Goal: Task Accomplishment & Management: Manage account settings

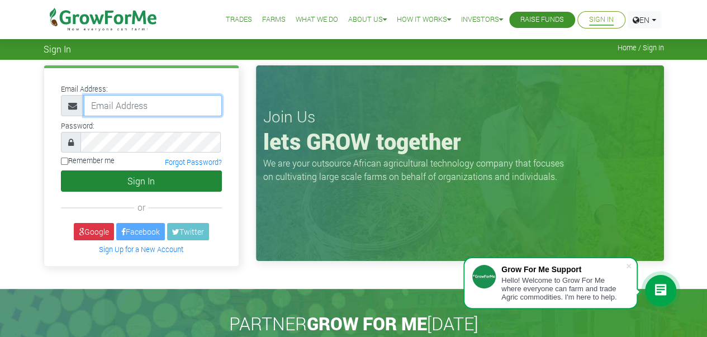
type input "cfutse125@gmail.com"
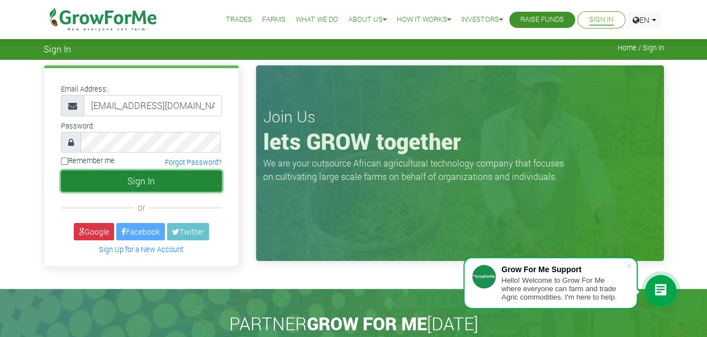
click at [156, 184] on button "Sign In" at bounding box center [141, 181] width 161 height 21
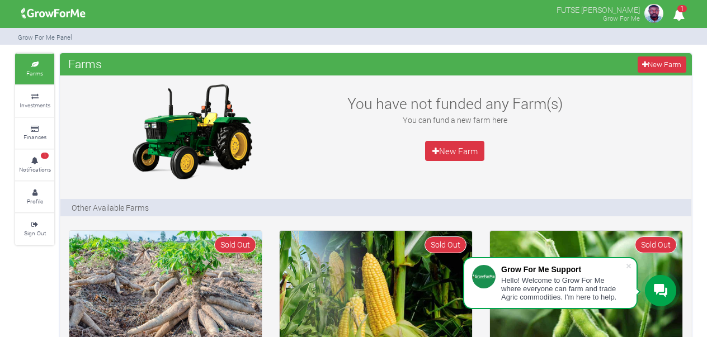
click at [683, 3] on icon "1" at bounding box center [679, 14] width 22 height 25
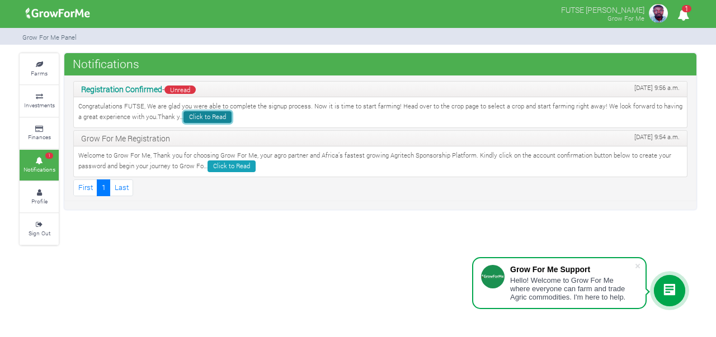
click at [196, 118] on link "Click to Read" at bounding box center [207, 117] width 48 height 12
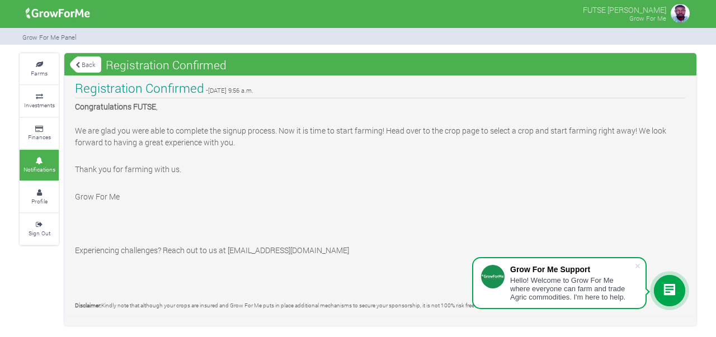
click at [667, 293] on icon at bounding box center [669, 290] width 13 height 13
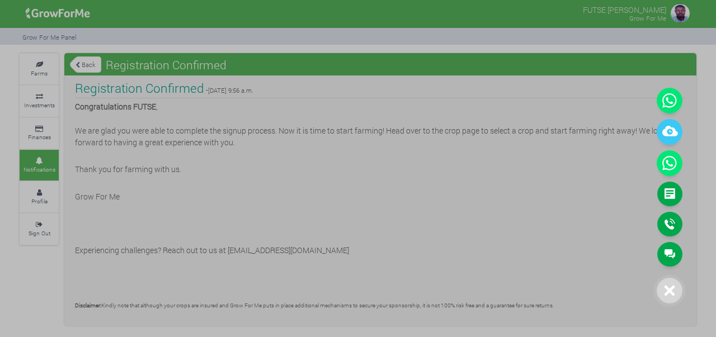
click at [513, 192] on div at bounding box center [358, 168] width 716 height 337
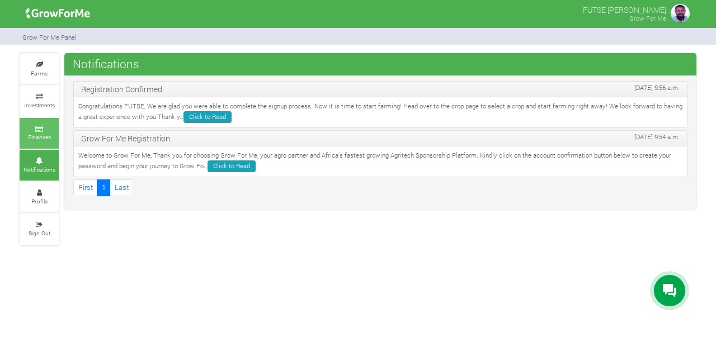
click at [43, 131] on link "Finances" at bounding box center [39, 133] width 39 height 31
